Goal: Transaction & Acquisition: Purchase product/service

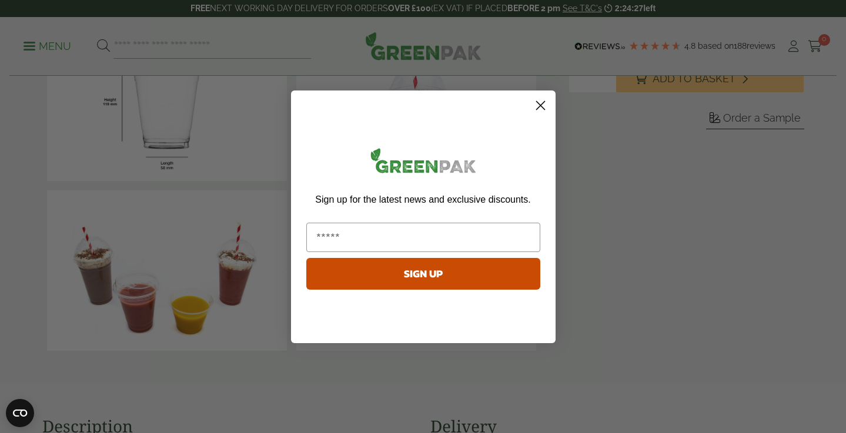
scroll to position [259, 0]
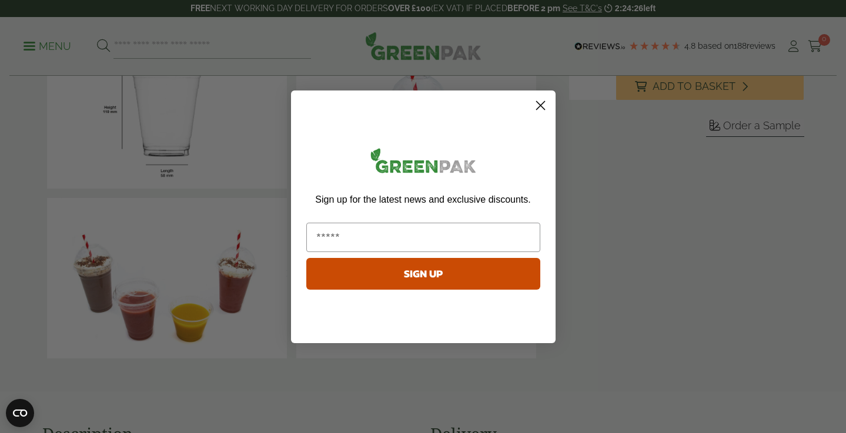
click at [545, 102] on circle "Close dialog" at bounding box center [539, 104] width 19 height 19
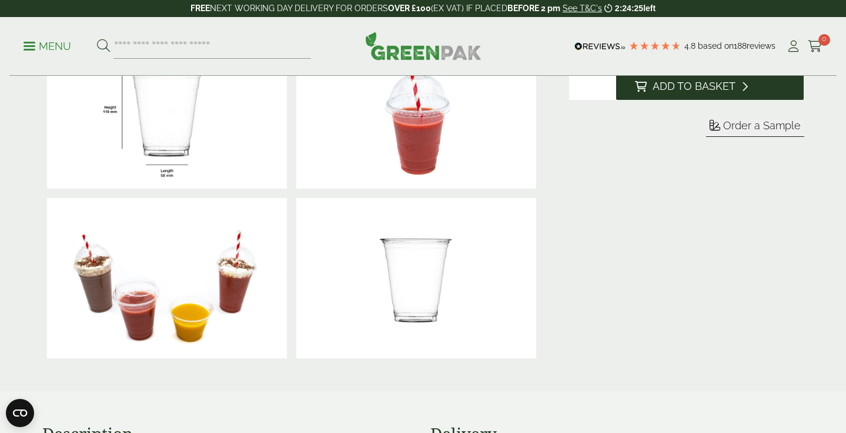
click at [670, 92] on button "Add to Basket" at bounding box center [710, 86] width 188 height 28
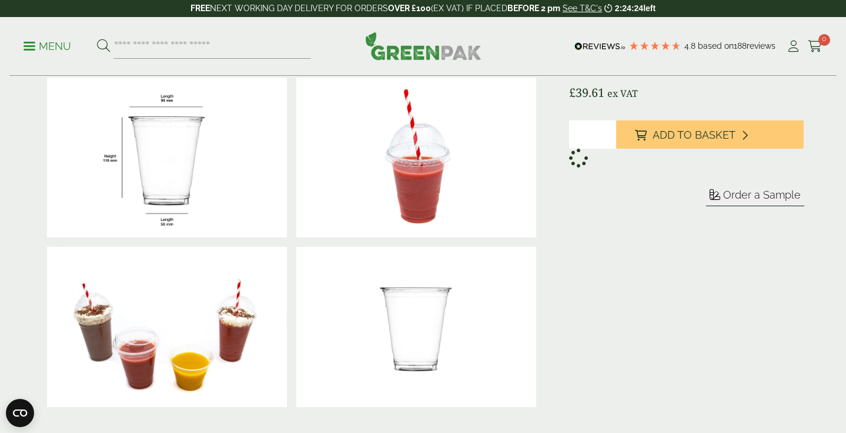
scroll to position [185, 0]
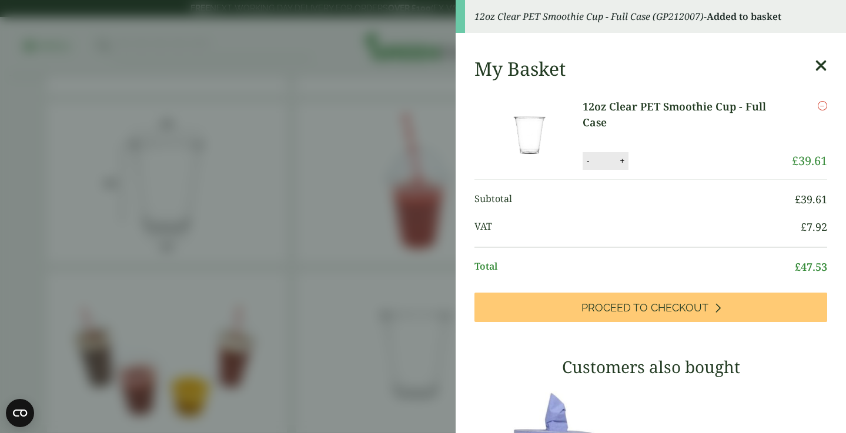
click at [823, 65] on icon at bounding box center [821, 66] width 12 height 16
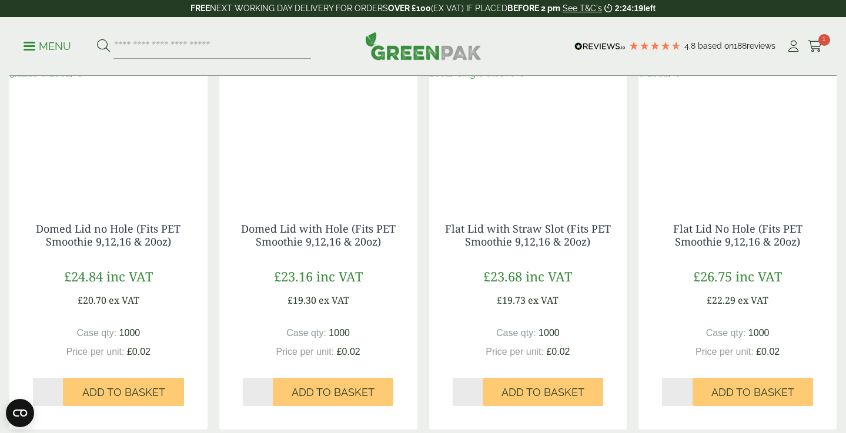
scroll to position [1118, 0]
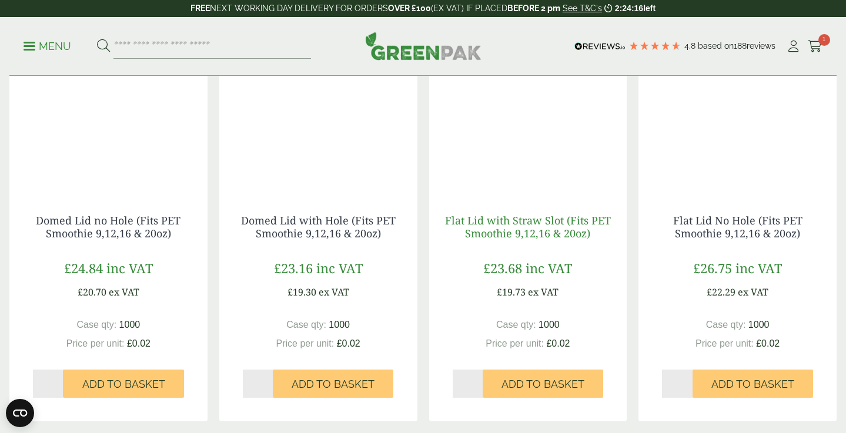
click at [587, 221] on link "Flat Lid with Straw Slot (Fits PET Smoothie 9,12,16 & 20oz)" at bounding box center [528, 226] width 166 height 27
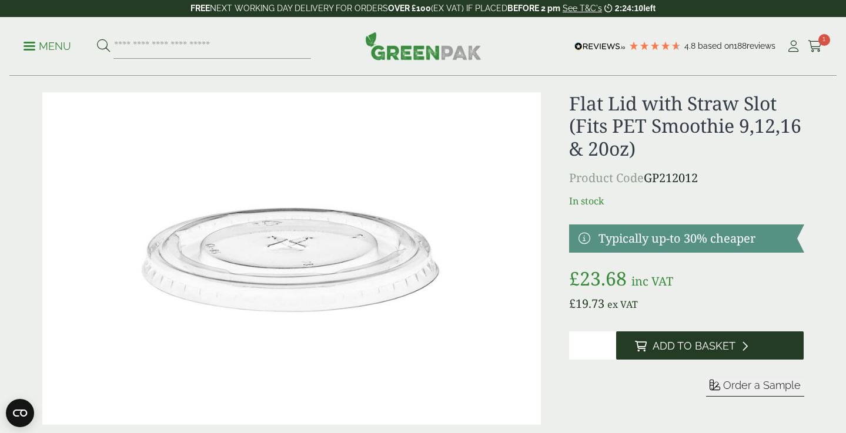
scroll to position [15, 0]
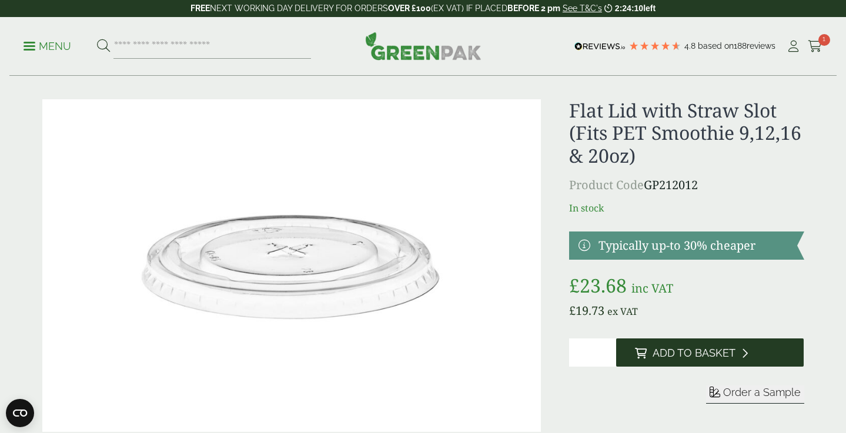
click at [688, 352] on span "Add to Basket" at bounding box center [694, 353] width 83 height 13
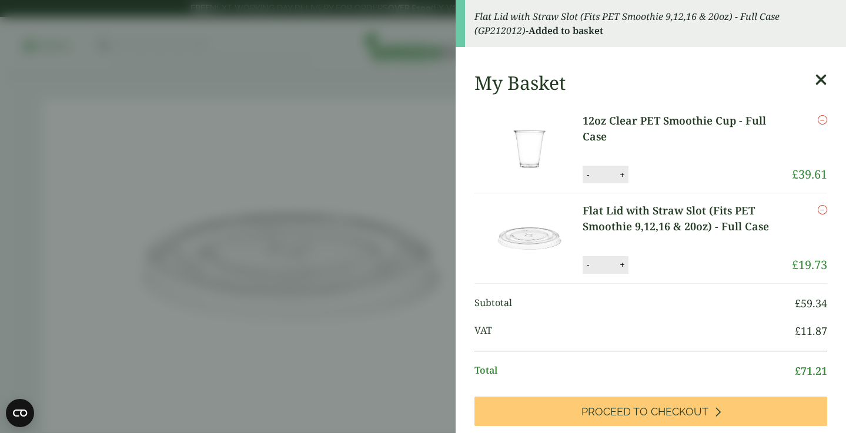
click at [820, 78] on icon at bounding box center [821, 80] width 12 height 16
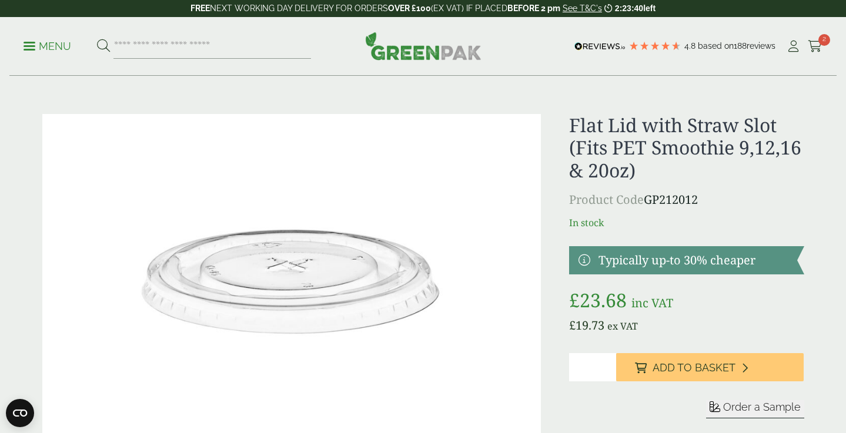
scroll to position [0, 0]
click at [815, 41] on icon at bounding box center [815, 47] width 15 height 12
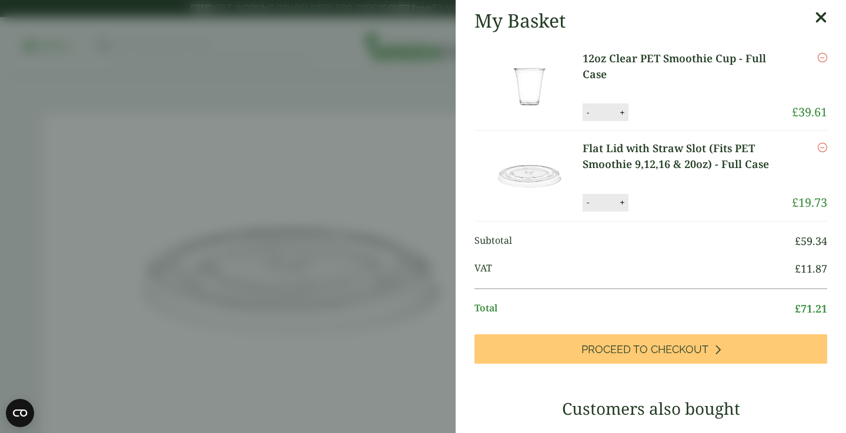
click at [666, 55] on link "12oz Clear PET Smoothie Cup - Full Case" at bounding box center [687, 67] width 209 height 32
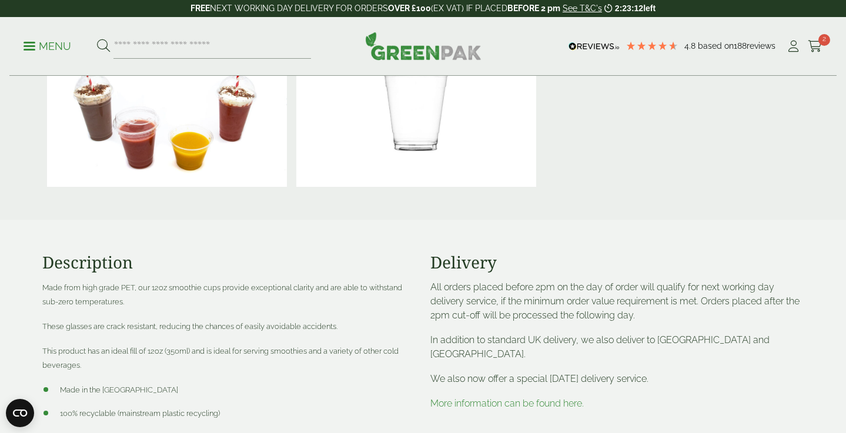
scroll to position [427, 0]
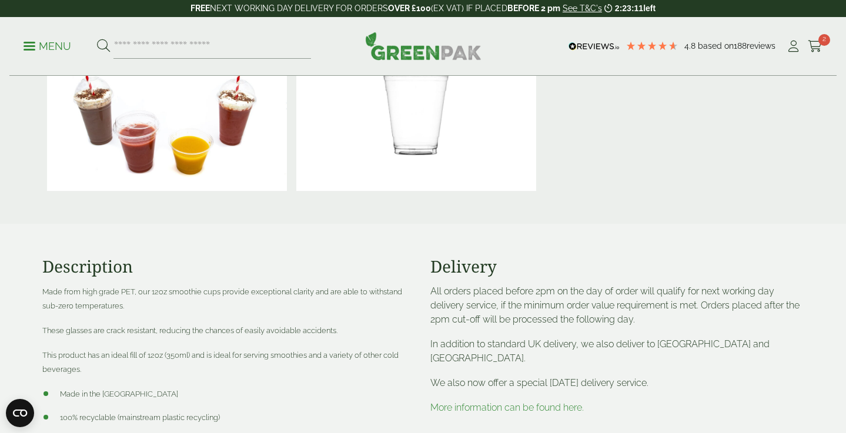
click at [526, 412] on link "More information can be found here." at bounding box center [506, 407] width 153 height 11
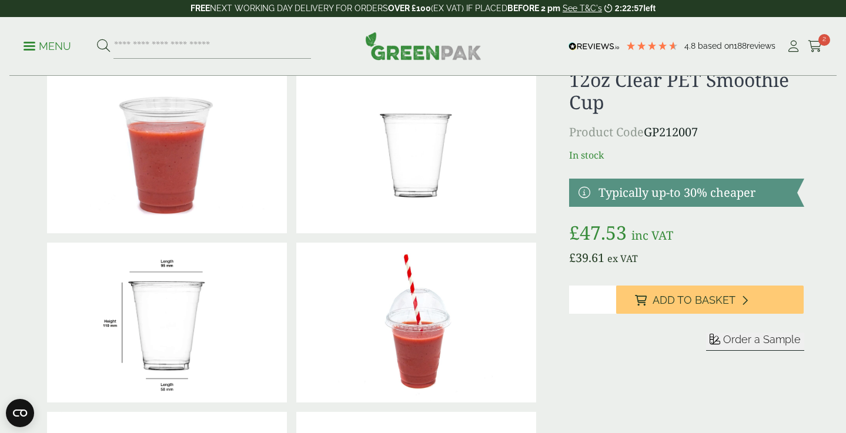
scroll to position [0, 0]
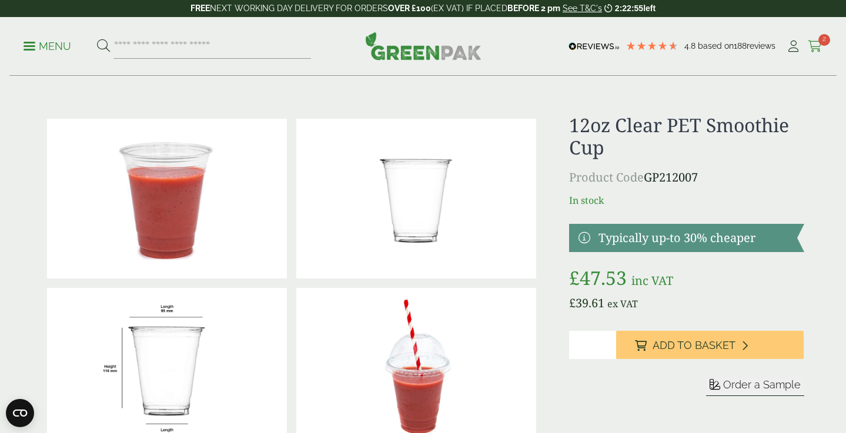
click at [812, 46] on icon at bounding box center [815, 47] width 15 height 12
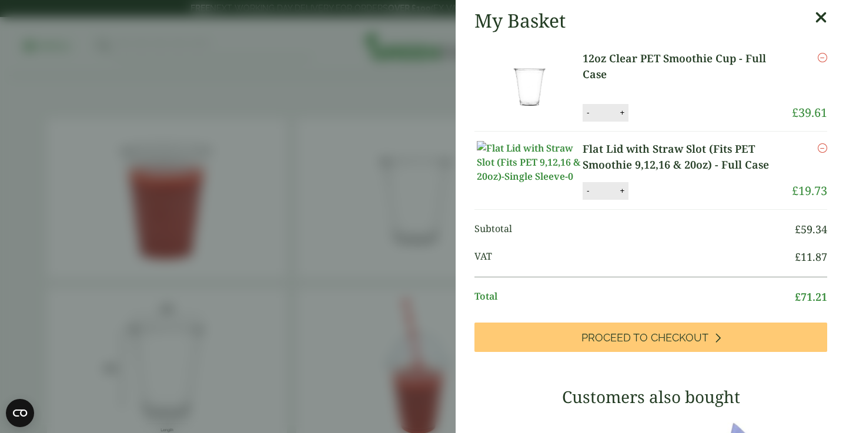
click at [424, 140] on aside "My Basket 12oz Clear PET Smoothie Cup - Full Case 12oz Clear PET Smoothie Cup -…" at bounding box center [423, 216] width 846 height 433
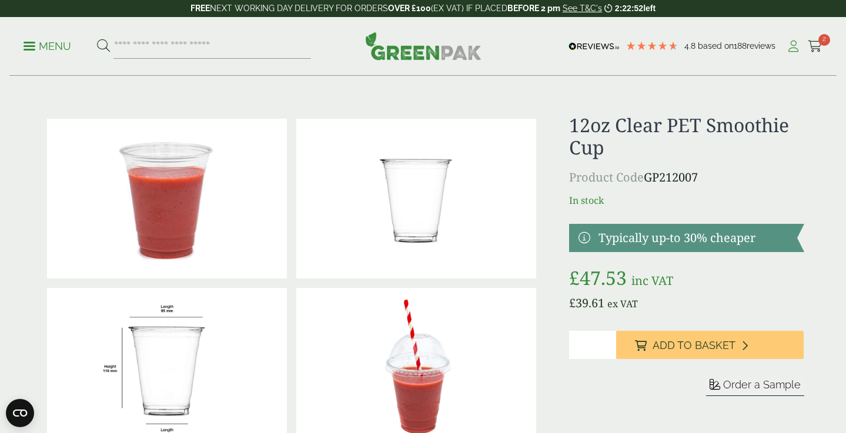
click at [795, 49] on icon at bounding box center [793, 47] width 15 height 12
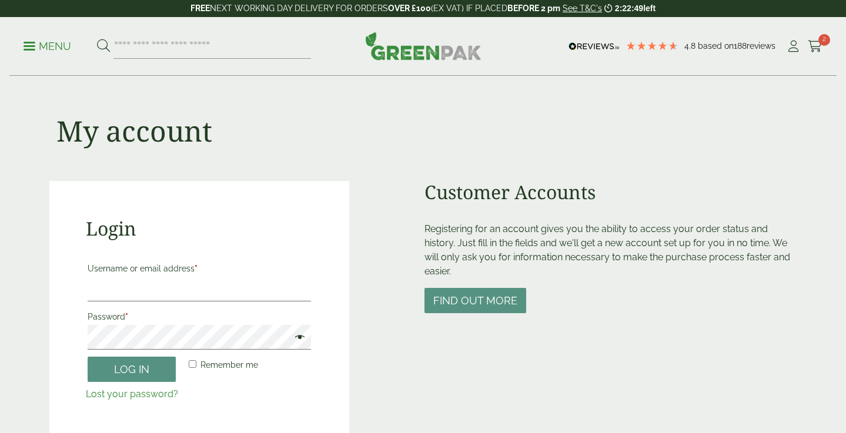
click at [814, 43] on icon at bounding box center [815, 47] width 15 height 12
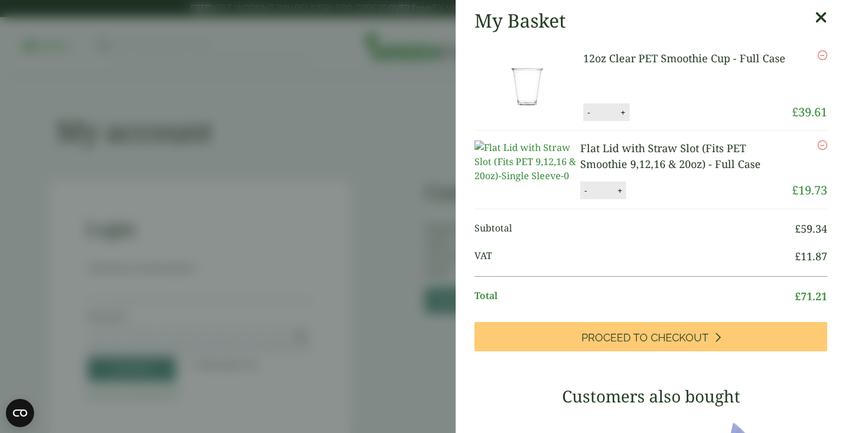
click at [622, 161] on link "Flat Lid with Straw Slot (Fits PET Smoothie 9,12,16 & 20oz) - Full Case" at bounding box center [670, 156] width 180 height 30
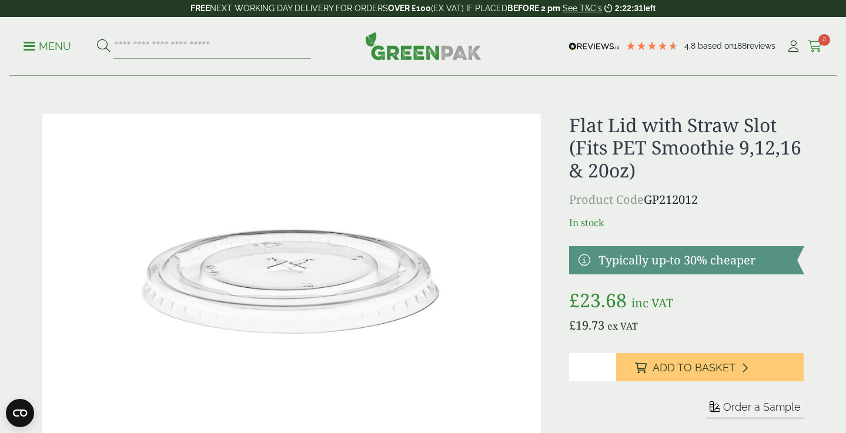
click at [814, 46] on icon at bounding box center [815, 47] width 15 height 12
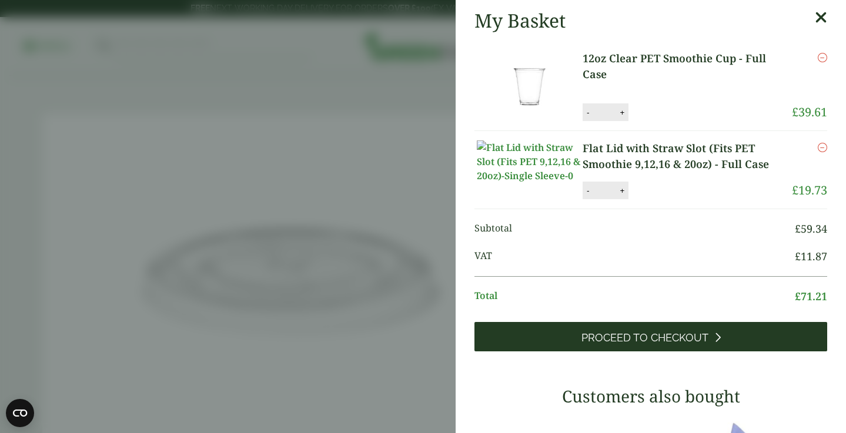
click at [688, 345] on span "Proceed to Checkout" at bounding box center [644, 338] width 127 height 13
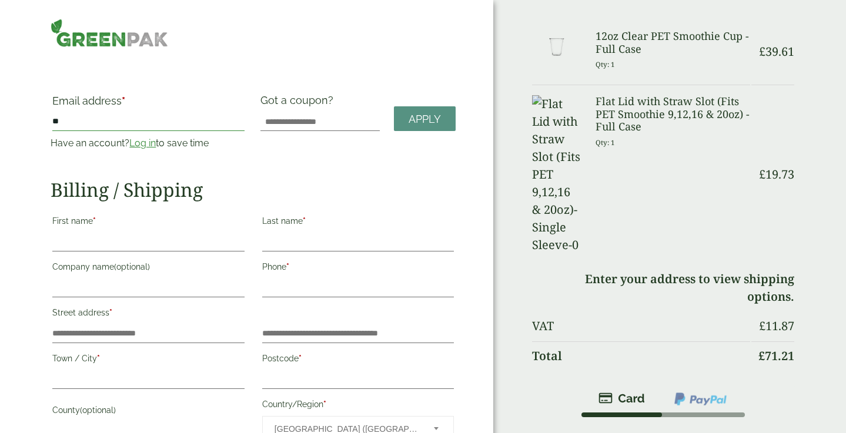
type input "*"
type input "**********"
type input "******"
type input "**********"
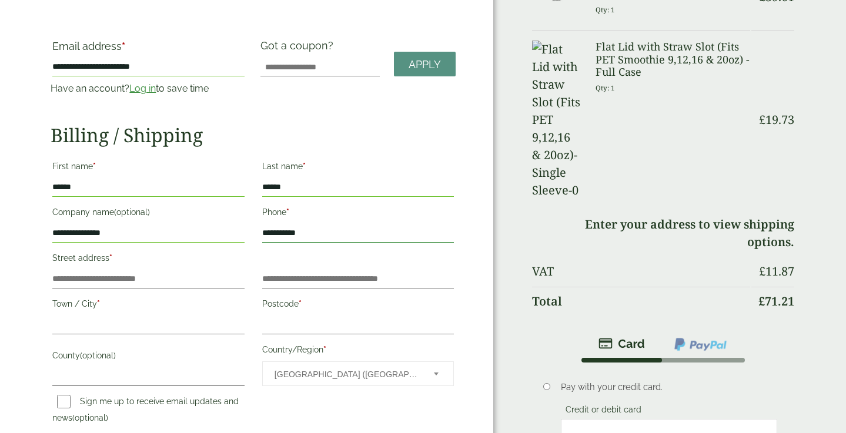
scroll to position [55, 0]
type input "**********"
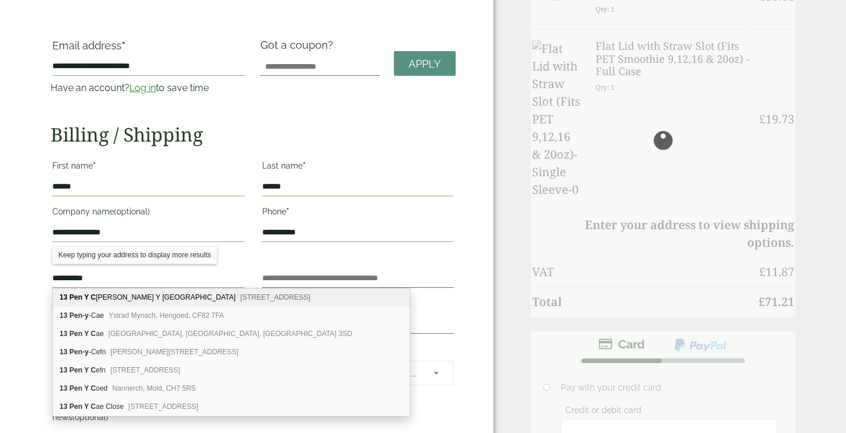
click at [149, 299] on div "[STREET_ADDRESS][PERSON_NAME]" at bounding box center [231, 298] width 356 height 18
type input "**********"
type input "********"
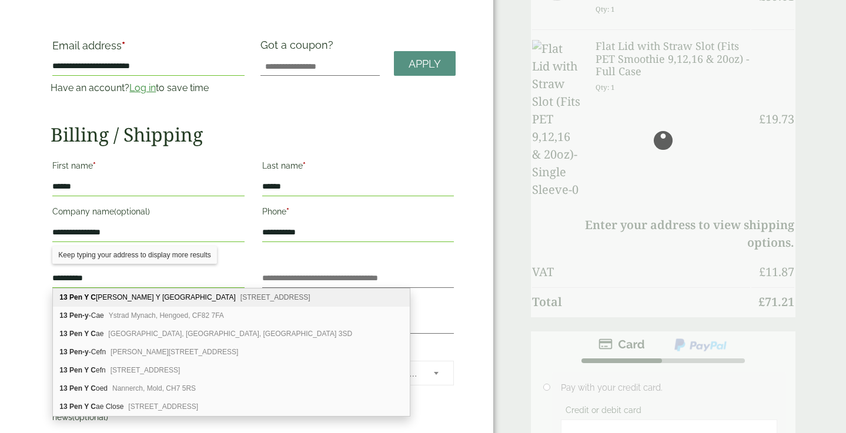
type input "**********"
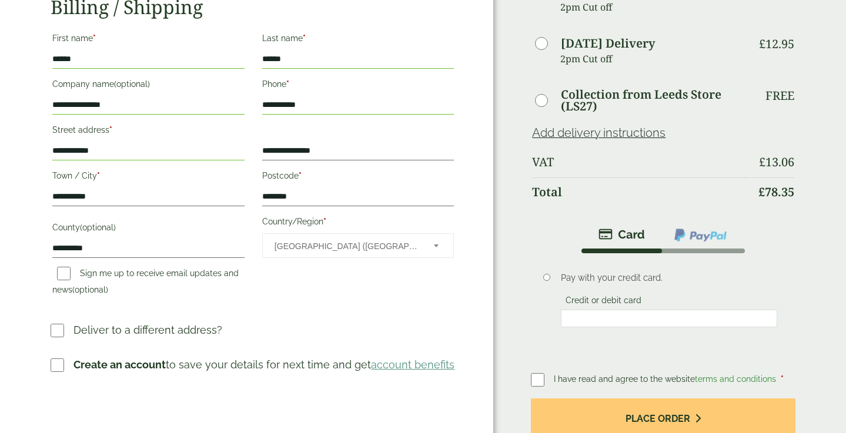
scroll to position [243, 0]
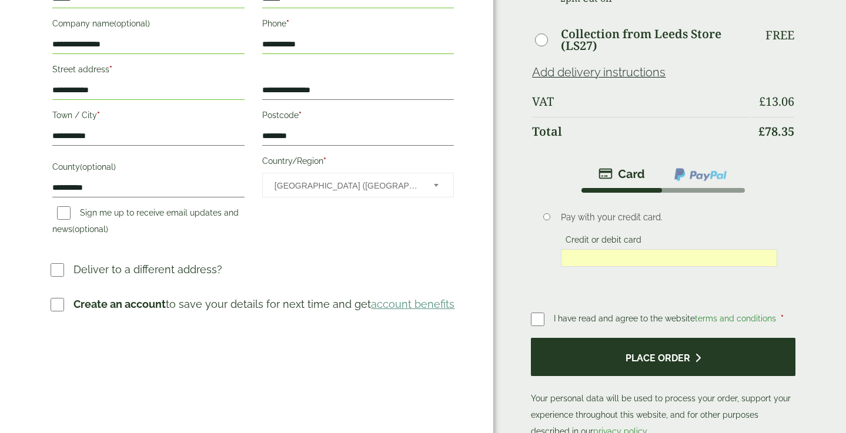
click at [618, 360] on button "Place order" at bounding box center [663, 357] width 264 height 38
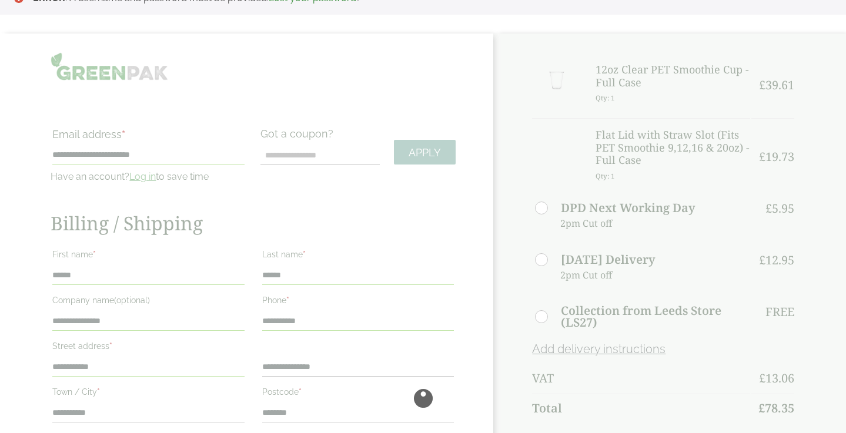
scroll to position [0, 0]
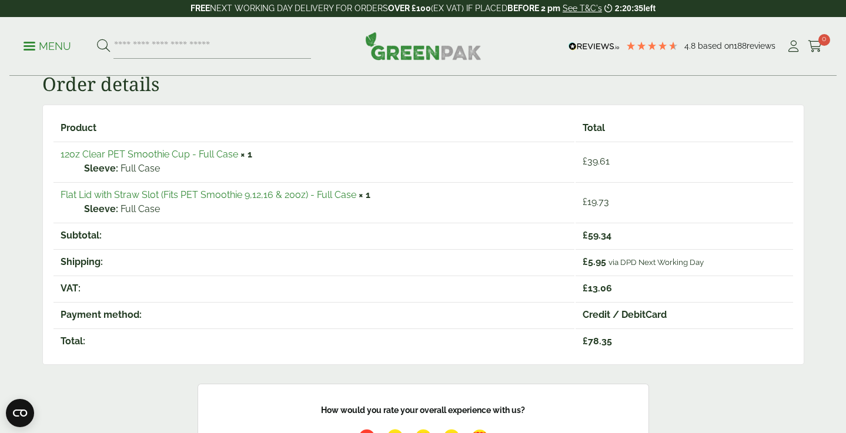
scroll to position [123, 0]
